Goal: Information Seeking & Learning: Learn about a topic

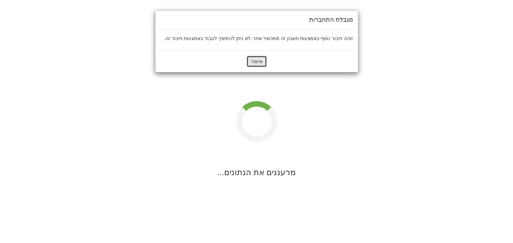
click at [255, 59] on button "אישור" at bounding box center [256, 62] width 20 height 12
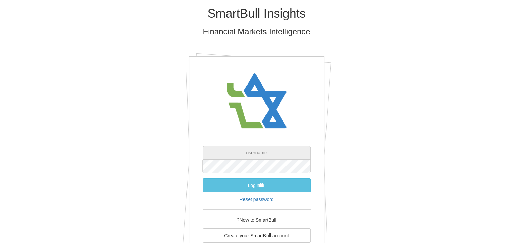
type input "[EMAIL_ADDRESS][DOMAIN_NAME]"
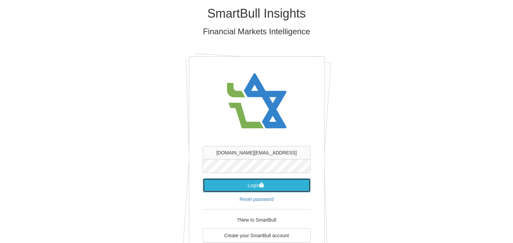
click at [248, 187] on button "Login" at bounding box center [257, 185] width 108 height 14
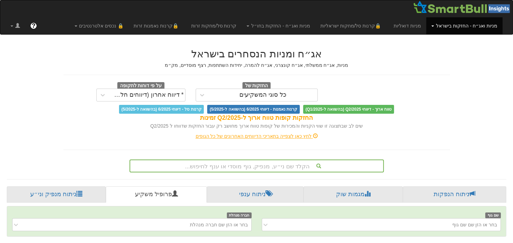
scroll to position [102, 0]
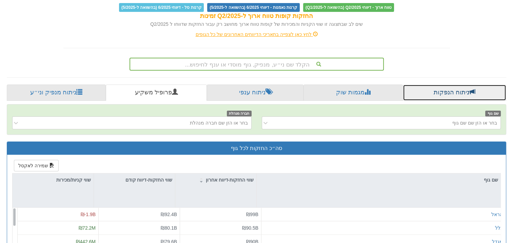
click at [458, 91] on link "ניתוח הנפקות" at bounding box center [454, 92] width 103 height 16
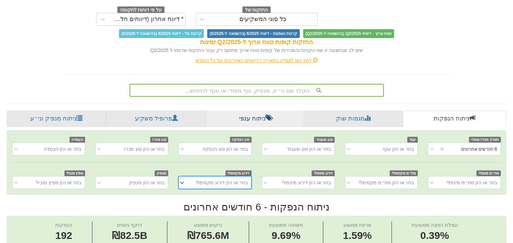
scroll to position [102, 0]
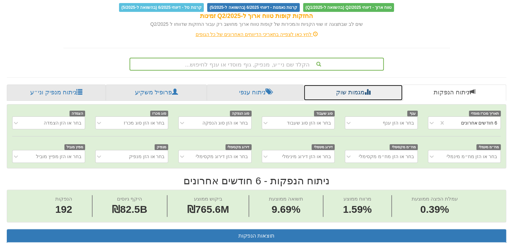
click at [342, 95] on link "מגמות שוק" at bounding box center [352, 92] width 99 height 16
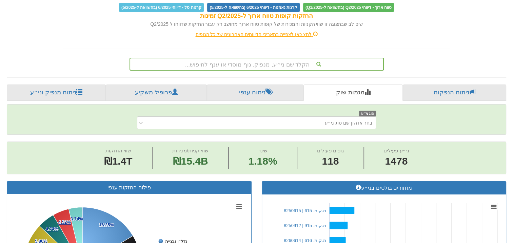
click at [281, 68] on div "הקלד שם ני״ע, מנפיק, גוף מוסדי או ענף לחיפוש..." at bounding box center [256, 64] width 253 height 12
click at [282, 64] on div "הקלד שם ני״ע, מנפיק, גוף מוסדי או ענף לחיפוש..." at bounding box center [256, 64] width 253 height 12
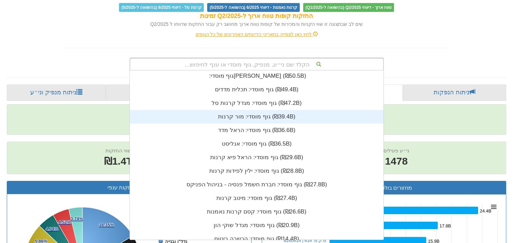
scroll to position [136, 0]
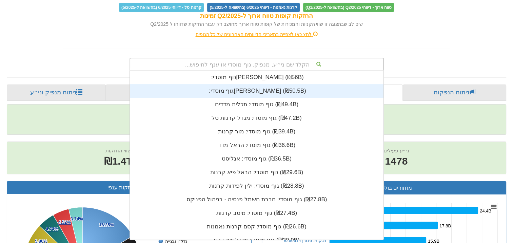
click at [282, 92] on div "גוף מוסדי: ‏[PERSON_NAME] ‎(₪50.5B)‎" at bounding box center [257, 91] width 254 height 14
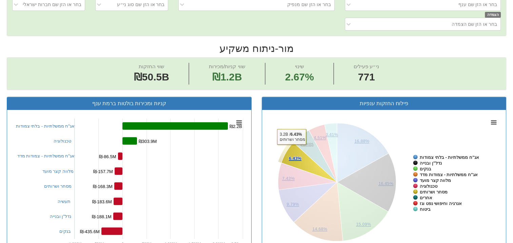
scroll to position [169, 0]
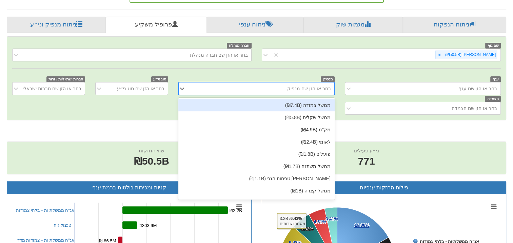
click at [286, 90] on div "בחר או הזן שם מנפיק" at bounding box center [261, 88] width 145 height 11
click at [272, 72] on div "שם גוף [PERSON_NAME] (₪50.5B) חברה מנהלת בחר או הזן שם חברה מנהלת ענף בחר או הז…" at bounding box center [256, 78] width 499 height 83
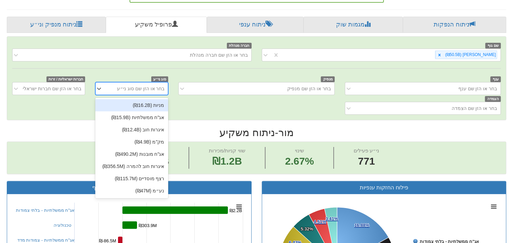
click at [141, 88] on div "בחר או הזן שם סוג ני״ע" at bounding box center [140, 88] width 47 height 7
click at [160, 101] on div "מניות (₪16.2B)" at bounding box center [131, 105] width 73 height 12
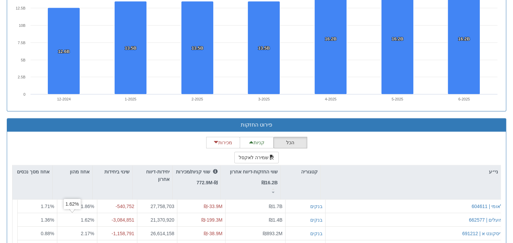
scroll to position [536, 0]
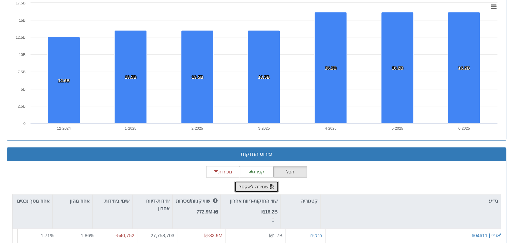
click at [257, 183] on button "שמירה לאקסל" at bounding box center [256, 187] width 45 height 12
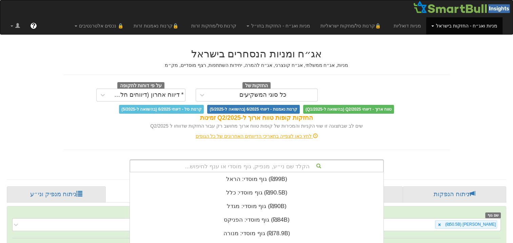
scroll to position [98, 0]
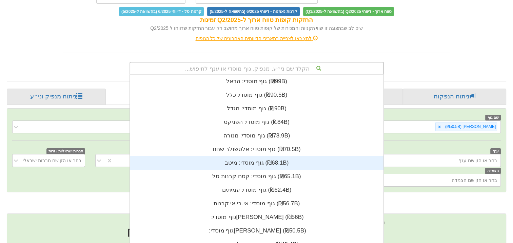
click at [249, 75] on div "הקלד שם ני״ע, מנפיק, גוף מוסדי או ענף לחיפוש... גוף מוסדי: ‏[PERSON_NAME] ‎(₪99…" at bounding box center [256, 68] width 254 height 13
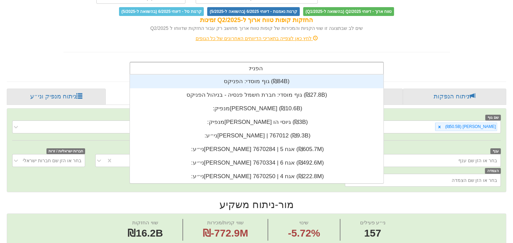
scroll to position [108, 0]
type input "הפניקס"
click at [259, 83] on div "גוף מוסדי: ‏הפניקס ‎(₪84B)‎" at bounding box center [257, 82] width 254 height 14
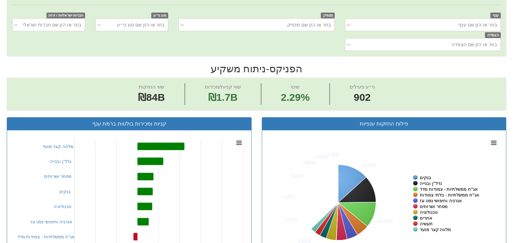
scroll to position [199, 0]
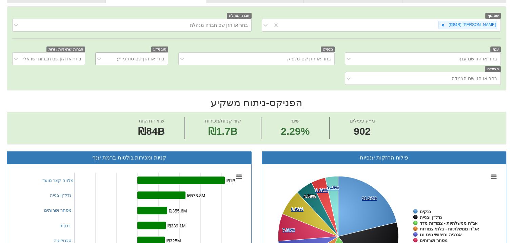
click at [131, 60] on div "בחר או הזן שם סוג ני״ע" at bounding box center [140, 58] width 47 height 7
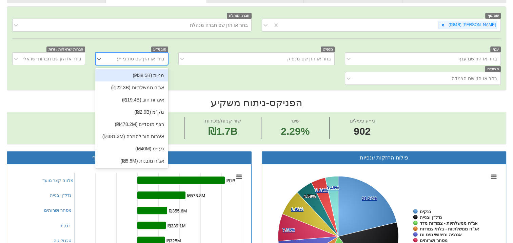
click at [143, 74] on div "מניות (₪38.5B)" at bounding box center [131, 75] width 73 height 12
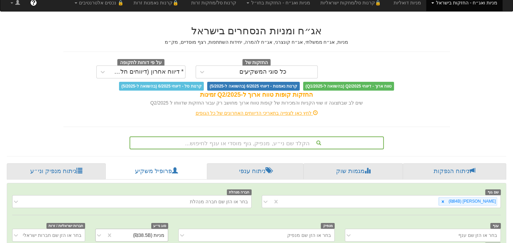
scroll to position [125, 0]
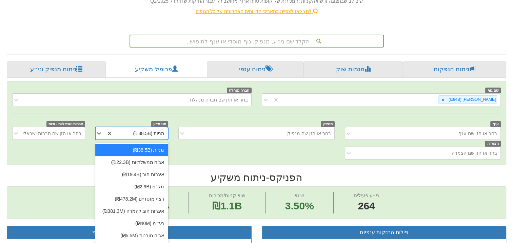
click at [122, 132] on div "מניות (₪38.5B)" at bounding box center [140, 133] width 55 height 11
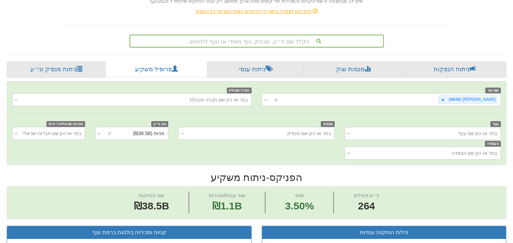
click at [240, 140] on div "ענף בחר או הזן שם ענף מנפיק בחר או הזן שם מנפיק סוג ני״ע מניות (₪38.5B) חברות י…" at bounding box center [256, 139] width 499 height 39
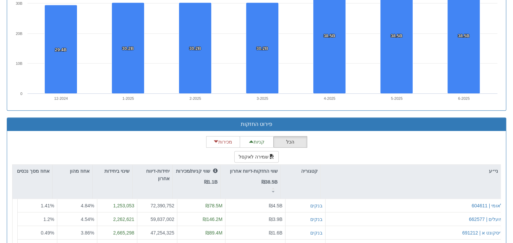
scroll to position [701, 0]
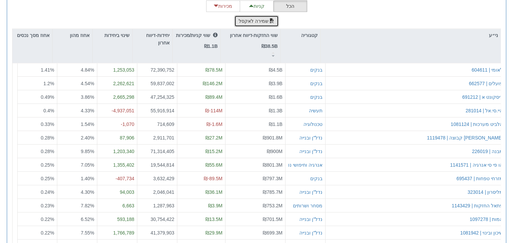
click at [257, 20] on button "שמירה לאקסל" at bounding box center [256, 21] width 45 height 12
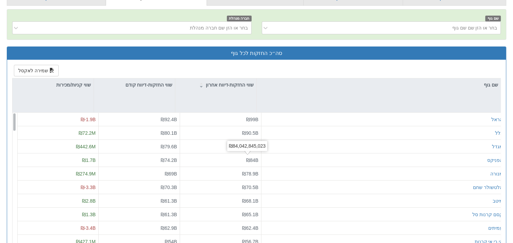
scroll to position [34, 0]
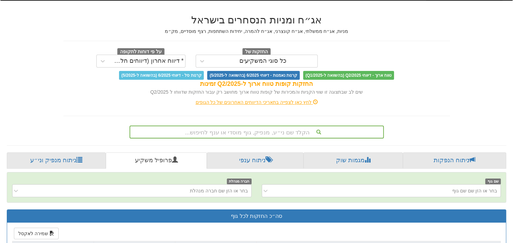
click at [259, 132] on div "הקלד שם ני״ע, מנפיק, גוף מוסדי או ענף לחיפוש..." at bounding box center [256, 131] width 254 height 13
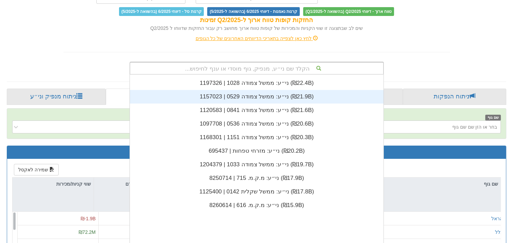
scroll to position [0, 0]
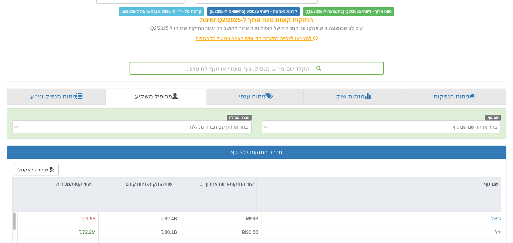
click at [336, 50] on div "אג״ח ומניות הנסחרים בישראל מניות, אג״ח ממשלתי, אג״ח קונצרני, אג״ח להמרה, יחידות…" at bounding box center [256, 9] width 397 height 131
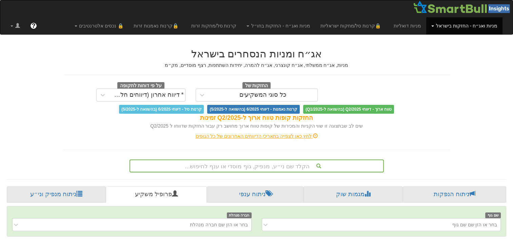
click at [243, 163] on div "הקלד שם ני״ע, מנפיק, גוף מוסדי או ענף לחיפוש..." at bounding box center [256, 165] width 254 height 13
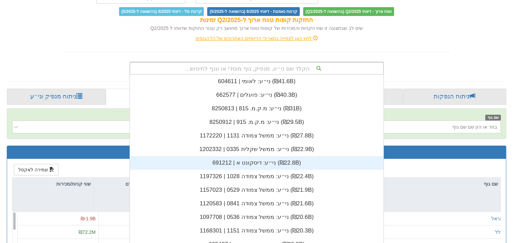
scroll to position [168, 0]
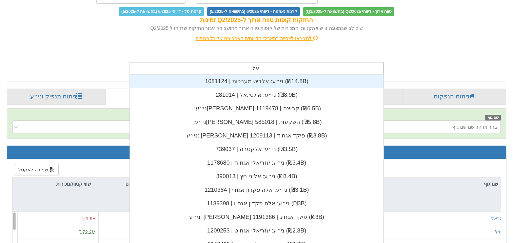
type input "אלט"
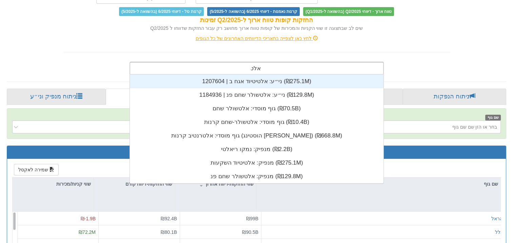
scroll to position [108, 0]
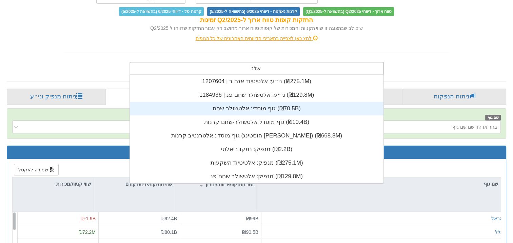
click at [234, 108] on div "גוף מוסדי: ‏אלטשולר שחם ‎(₪70.5B)‎" at bounding box center [257, 109] width 254 height 14
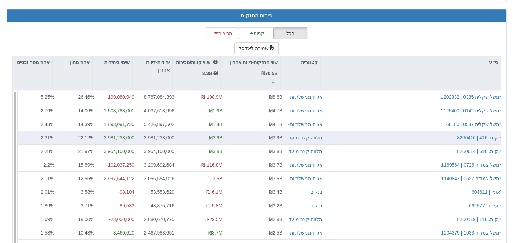
scroll to position [603, 0]
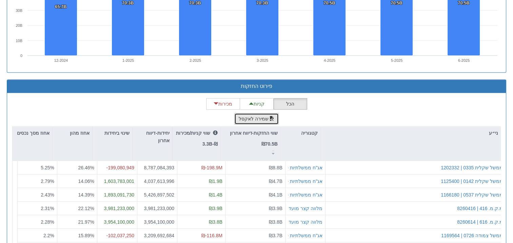
click at [255, 115] on button "שמירה לאקסל" at bounding box center [256, 119] width 45 height 12
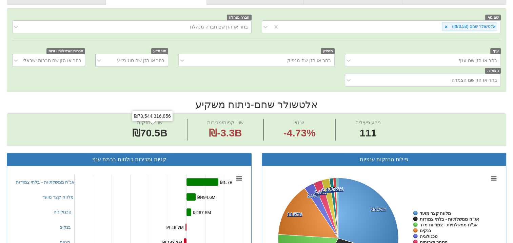
scroll to position [163, 0]
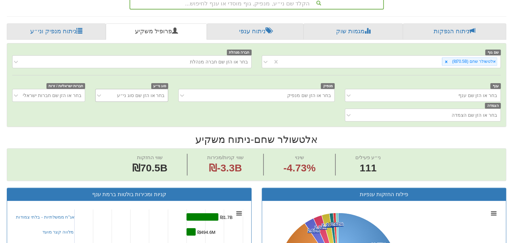
click at [132, 92] on div "בחר או הזן שם סוג ני״ע" at bounding box center [140, 95] width 47 height 7
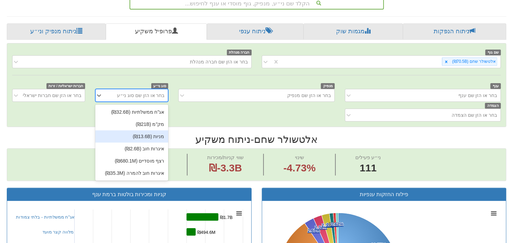
click at [152, 138] on div "מניות (₪13.6B)" at bounding box center [131, 136] width 73 height 12
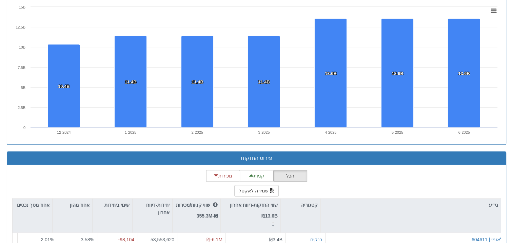
scroll to position [701, 0]
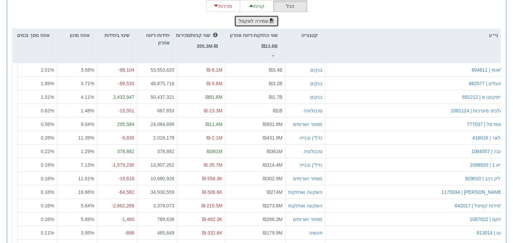
click at [258, 20] on button "שמירה לאקסל" at bounding box center [256, 21] width 45 height 12
